Goal: Task Accomplishment & Management: Use online tool/utility

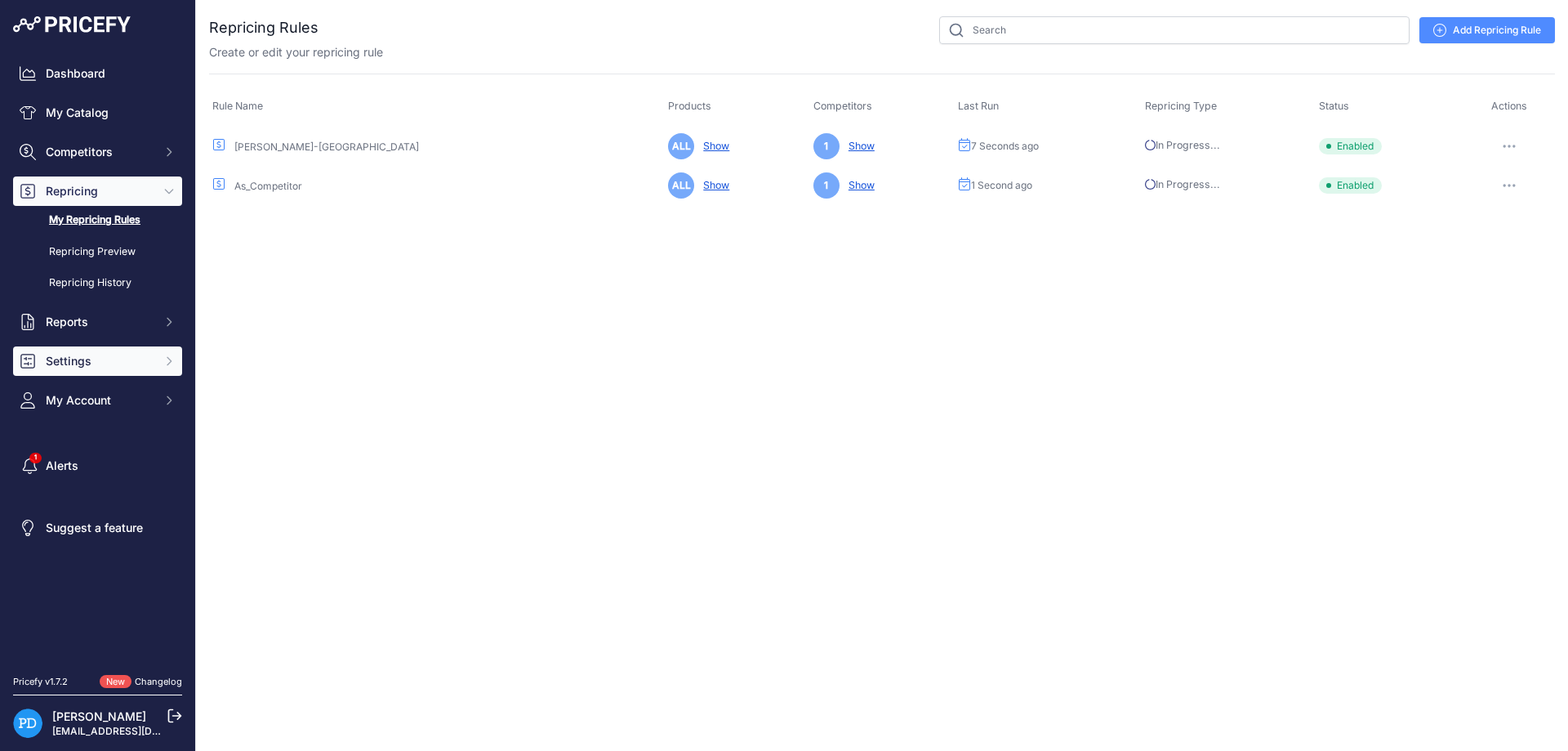
click at [122, 359] on span "Settings" at bounding box center [100, 361] width 107 height 16
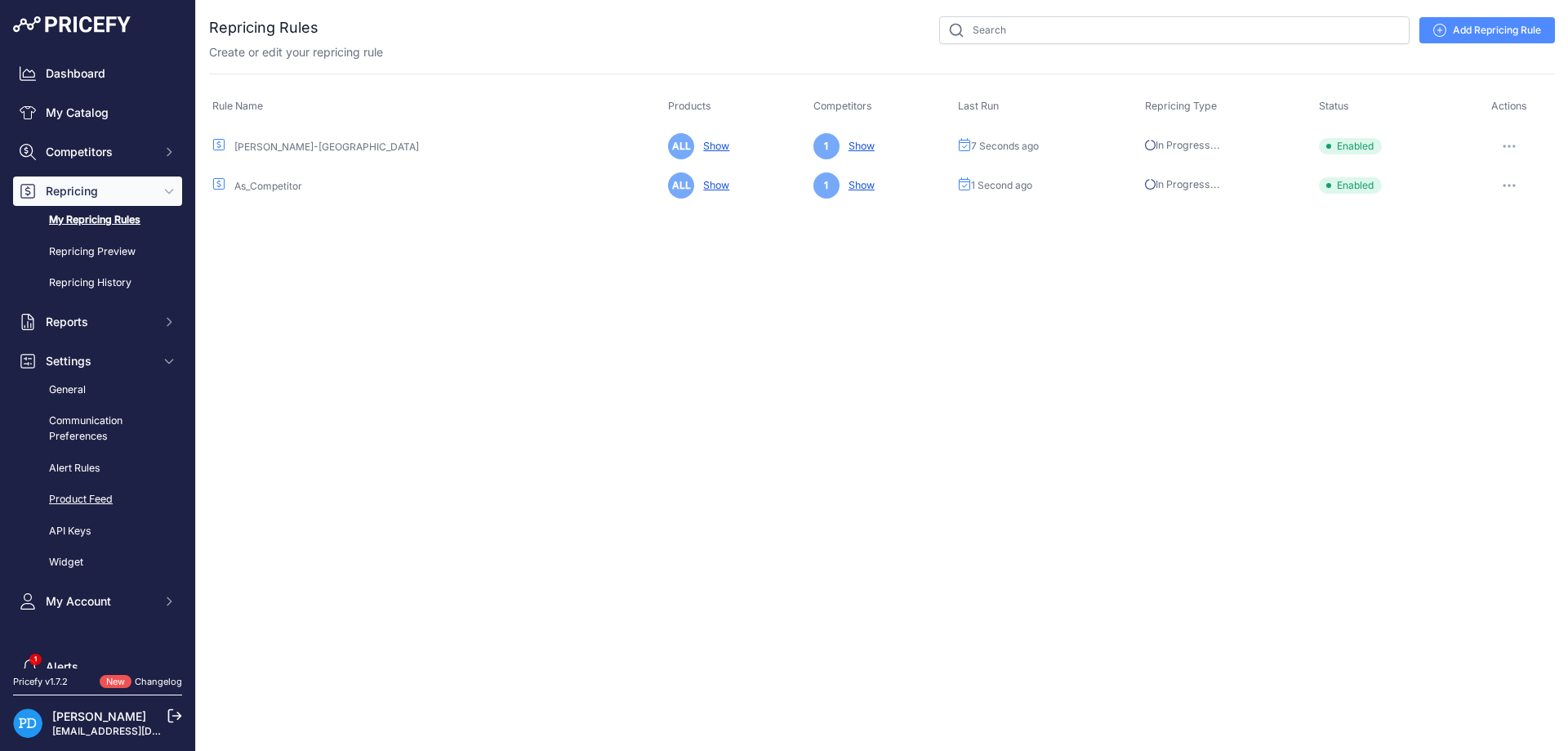
click at [111, 494] on link "Product Feed" at bounding box center [97, 500] width 169 height 29
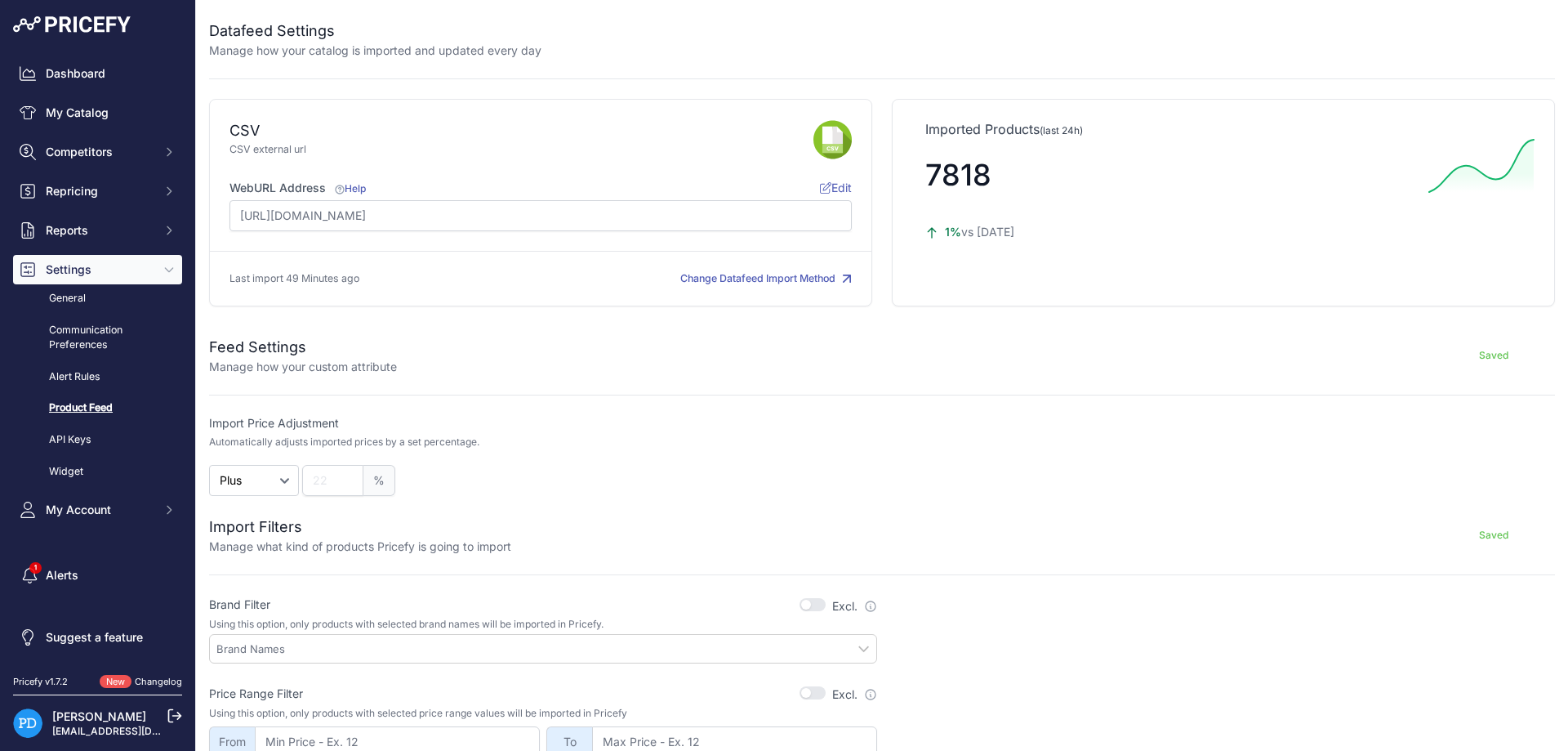
scroll to position [367, 0]
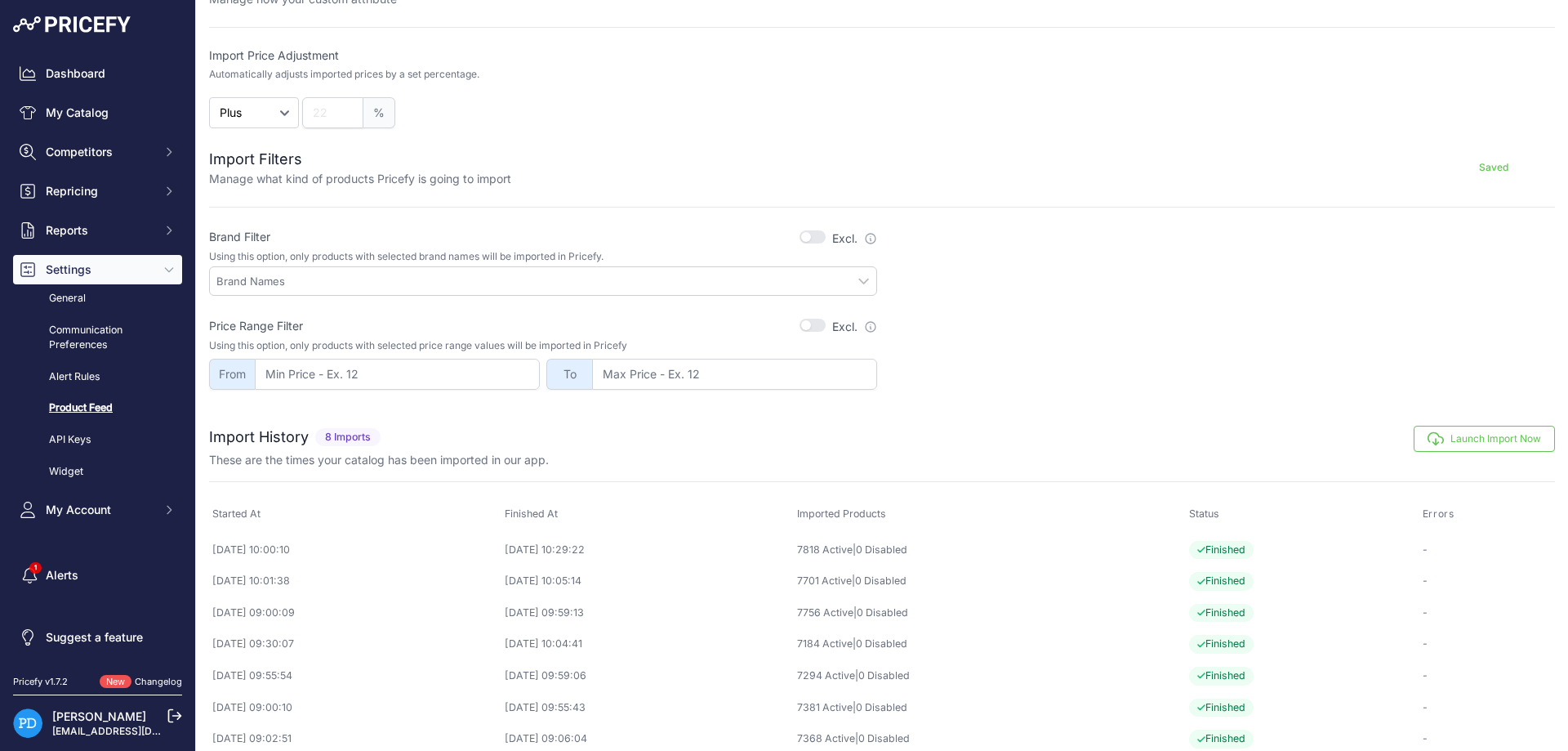
click at [1433, 437] on icon "button" at bounding box center [1435, 438] width 16 height 16
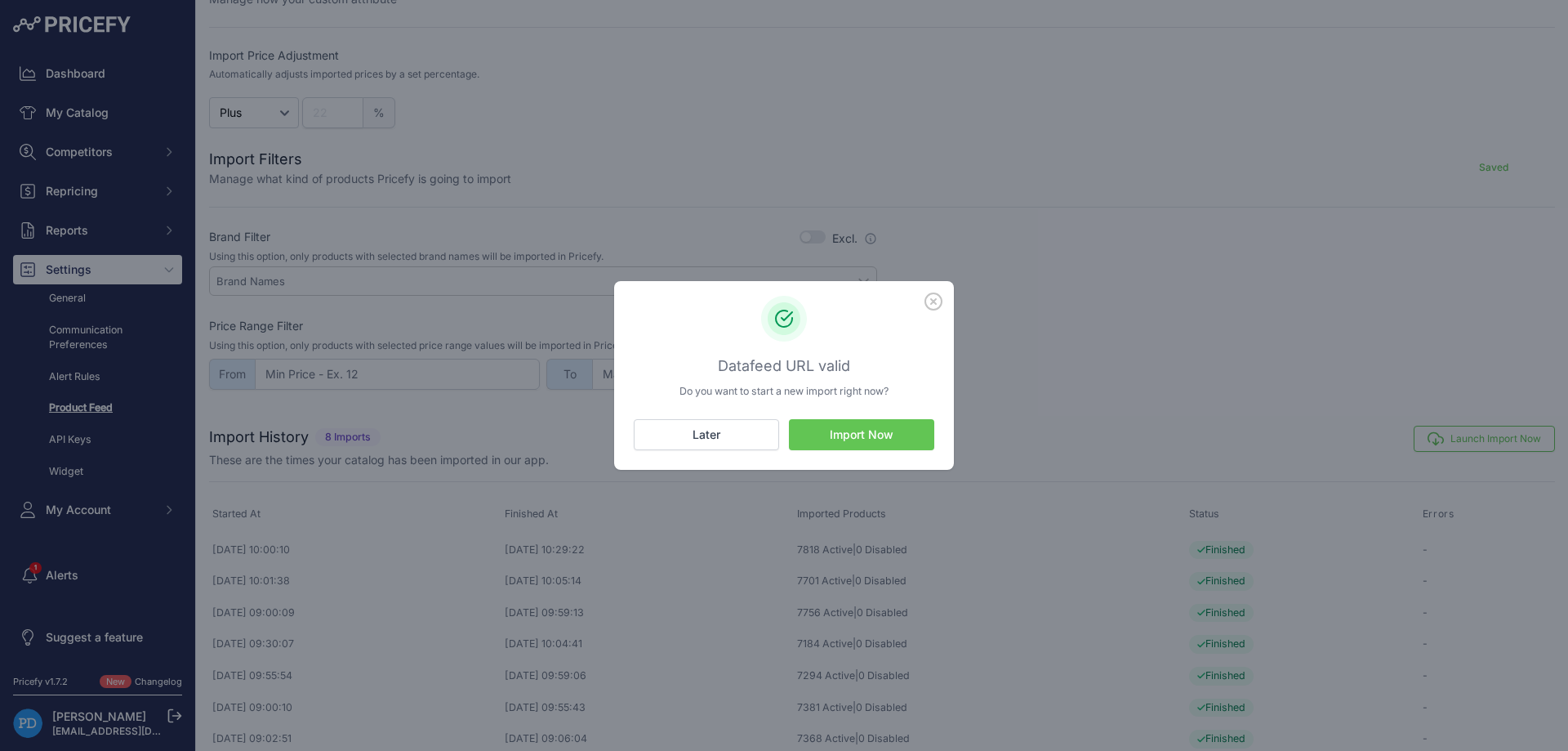
click at [856, 434] on button "Import Now" at bounding box center [862, 435] width 146 height 31
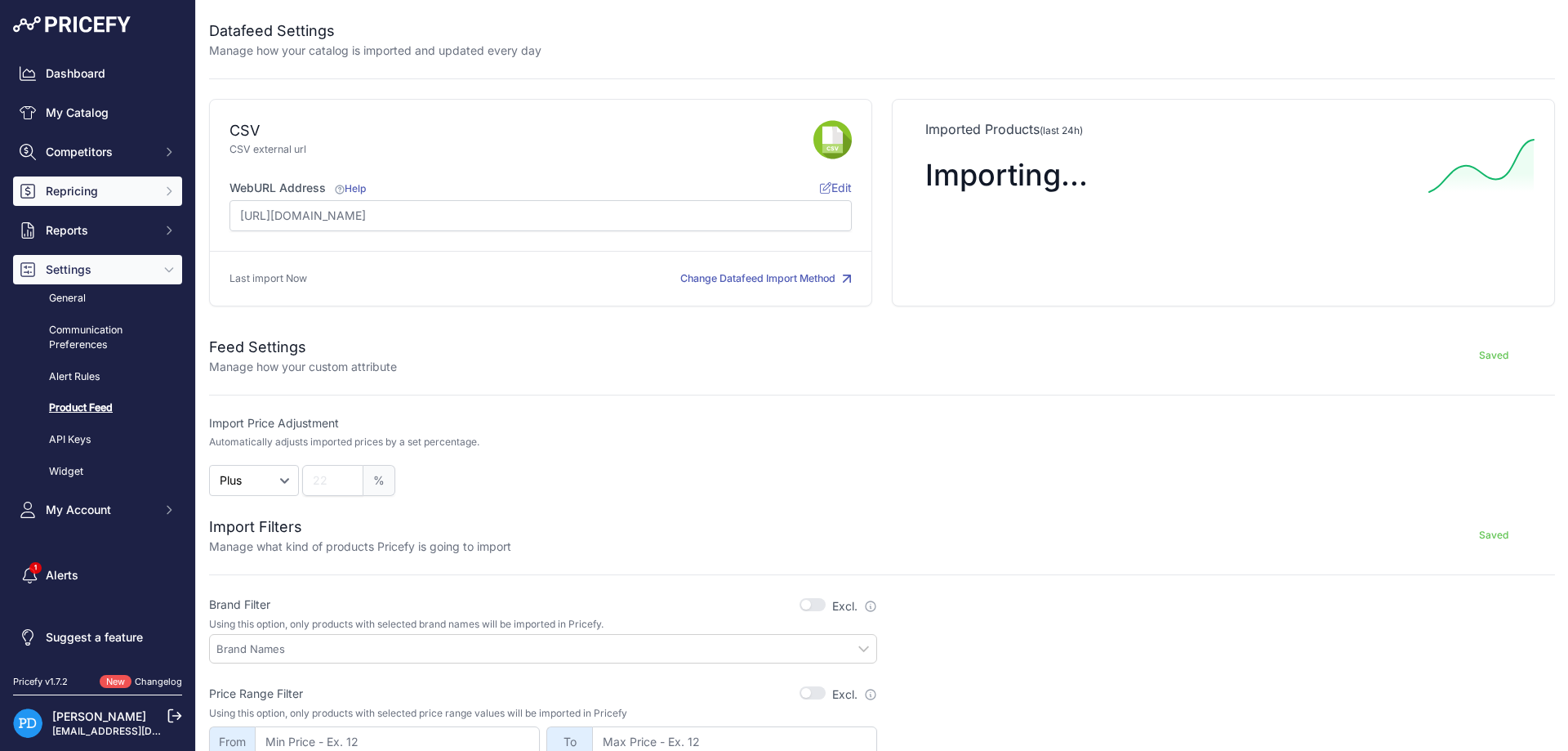
click at [128, 190] on span "Repricing" at bounding box center [100, 191] width 107 height 16
